Goal: Task Accomplishment & Management: Use online tool/utility

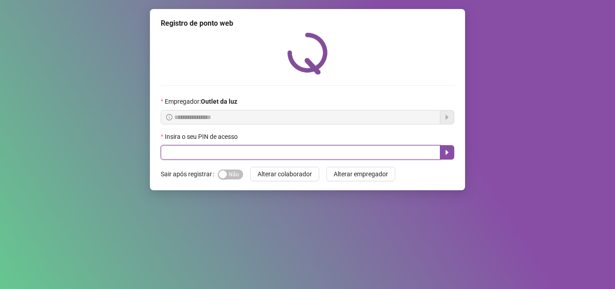
click at [232, 152] on input "text" at bounding box center [301, 152] width 280 height 14
type input "*****"
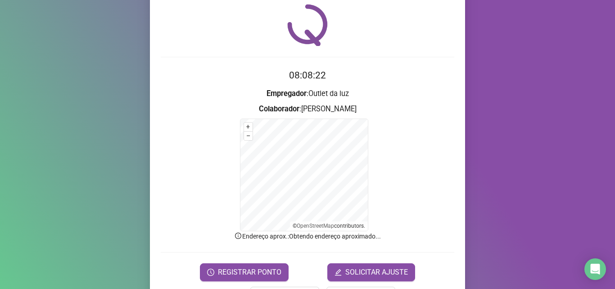
scroll to position [60, 0]
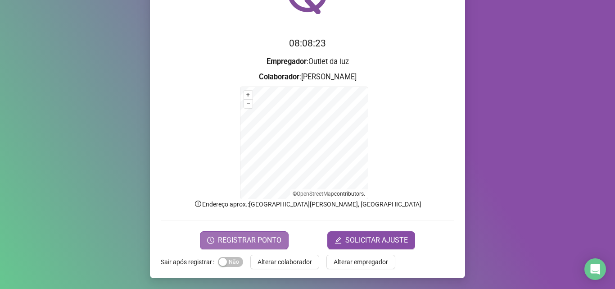
click at [229, 238] on span "REGISTRAR PONTO" at bounding box center [249, 239] width 63 height 11
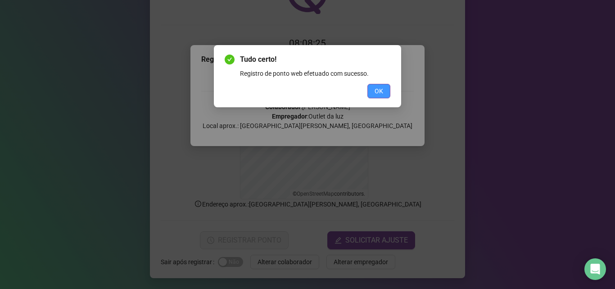
click at [374, 86] on button "OK" at bounding box center [378, 91] width 23 height 14
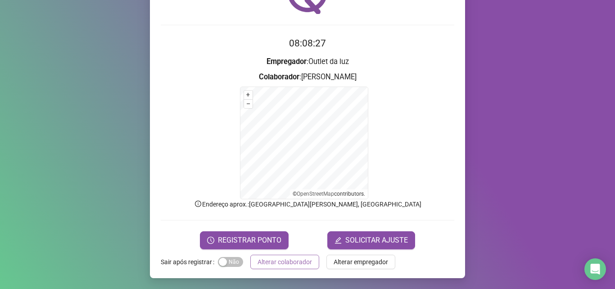
click at [284, 258] on span "Alterar colaborador" at bounding box center [284, 262] width 54 height 10
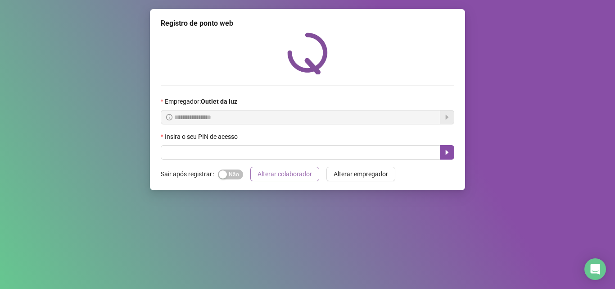
scroll to position [0, 0]
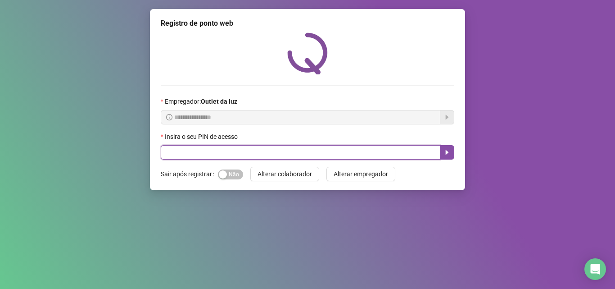
click at [248, 149] on input "text" at bounding box center [301, 152] width 280 height 14
type input "*****"
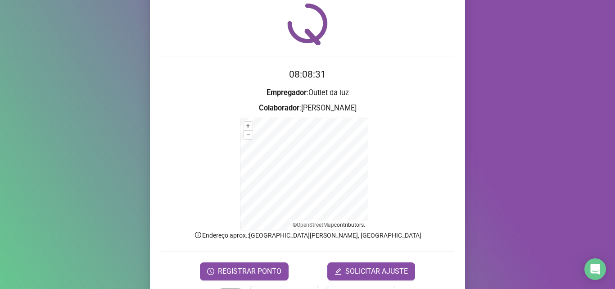
scroll to position [45, 0]
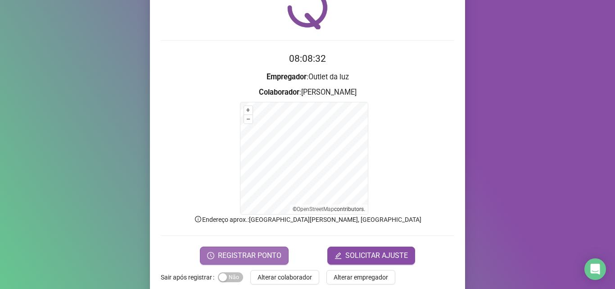
click at [254, 252] on span "REGISTRAR PONTO" at bounding box center [249, 255] width 63 height 11
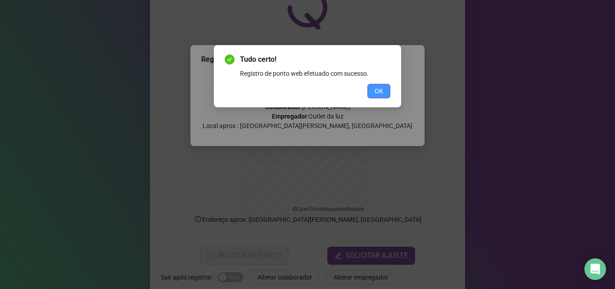
click at [378, 89] on span "OK" at bounding box center [378, 91] width 9 height 10
